Goal: Find specific page/section: Find specific page/section

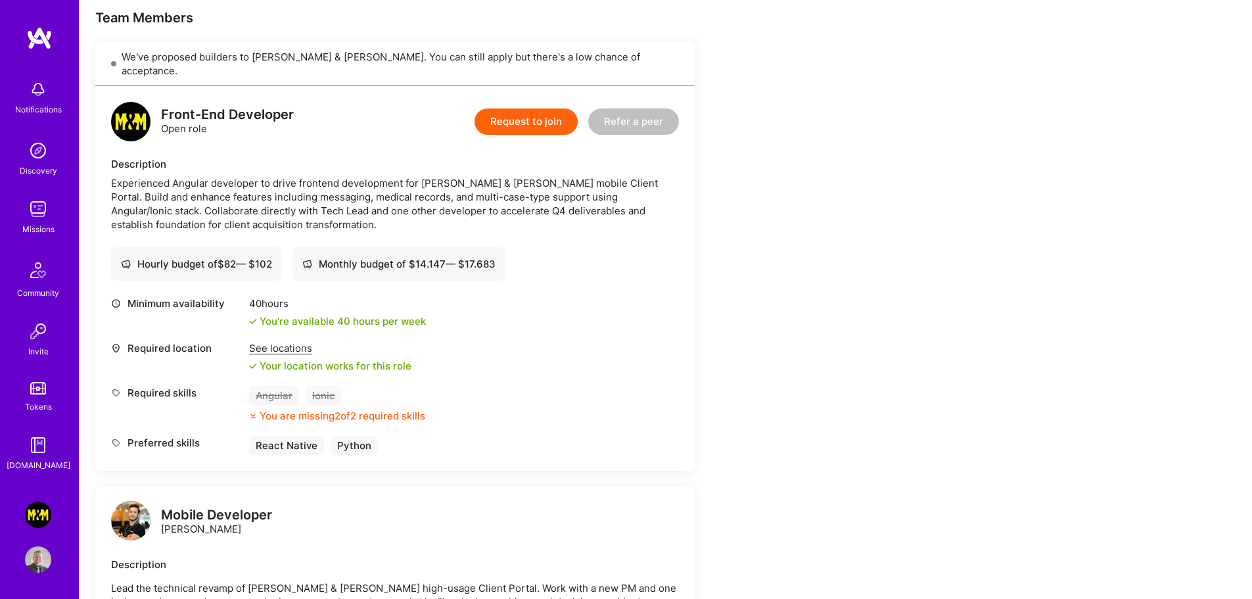
scroll to position [329, 0]
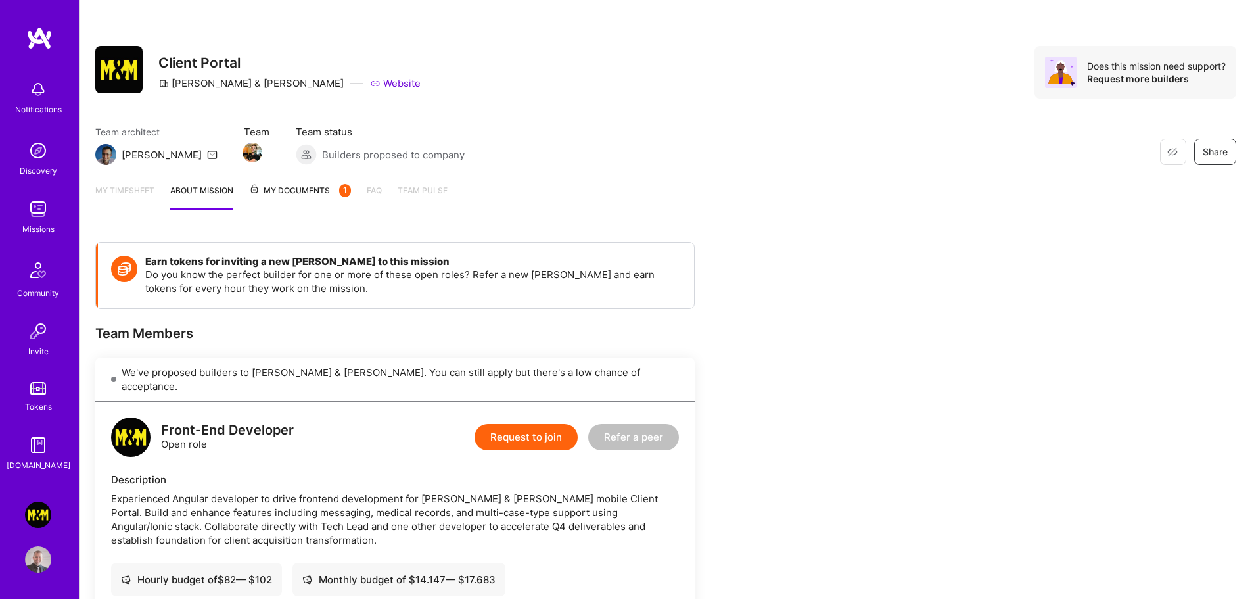
scroll to position [329, 0]
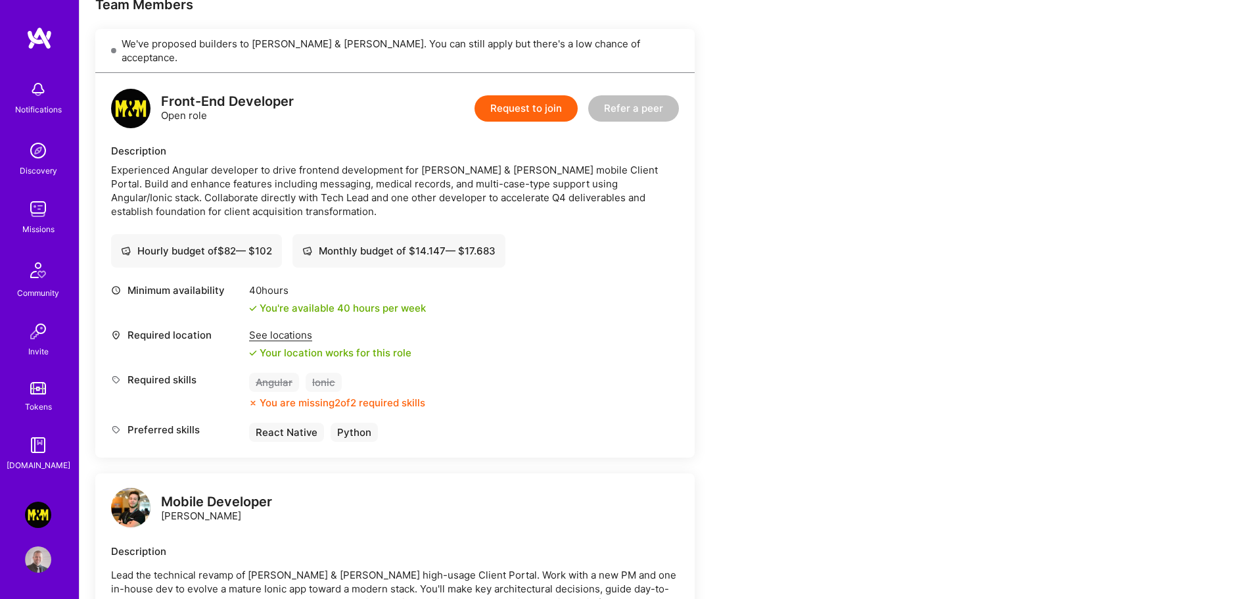
click at [40, 517] on img at bounding box center [38, 514] width 26 height 26
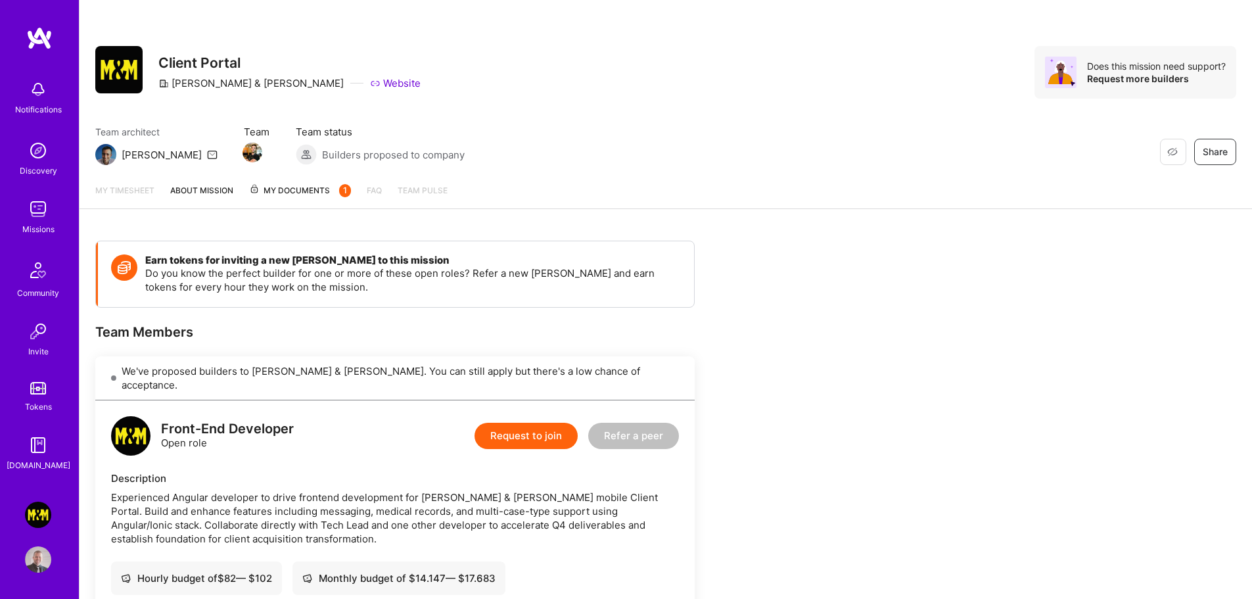
click at [40, 517] on img at bounding box center [38, 514] width 26 height 26
click at [312, 181] on div "My timesheet About Mission My Documents 1 FAQ Team Pulse" at bounding box center [666, 191] width 1172 height 36
click at [309, 188] on span "My Documents 1" at bounding box center [300, 190] width 102 height 14
